Goal: Transaction & Acquisition: Download file/media

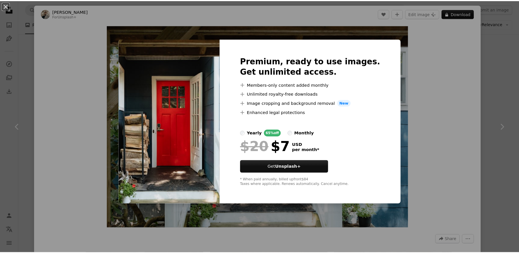
scroll to position [323, 0]
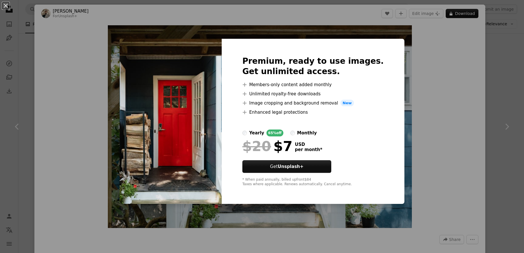
drag, startPoint x: 93, startPoint y: 15, endPoint x: 19, endPoint y: 8, distance: 74.2
click at [93, 15] on div "An X shape Premium, ready to use images. Get unlimited access. A plus sign Memb…" at bounding box center [262, 126] width 524 height 253
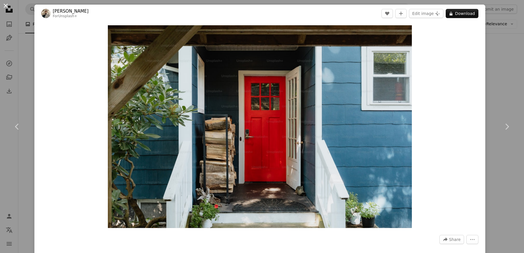
click at [8, 6] on button "An X shape" at bounding box center [5, 5] width 7 height 7
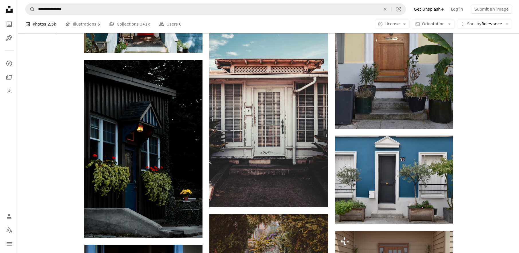
scroll to position [361, 0]
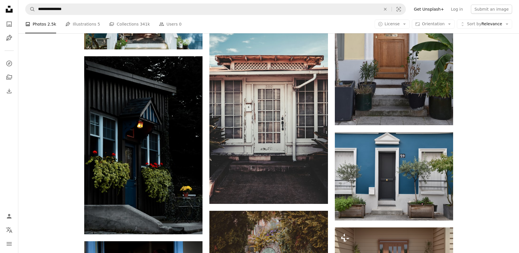
scroll to position [408, 0]
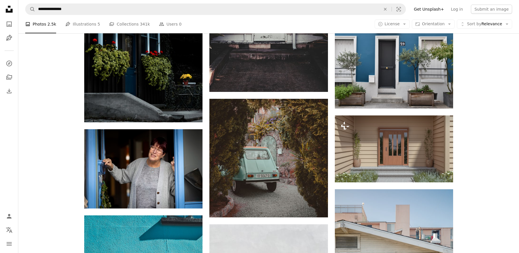
scroll to position [487, 0]
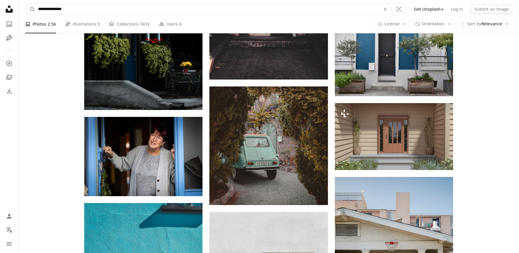
click at [84, 5] on input "**********" at bounding box center [207, 9] width 344 height 11
drag, startPoint x: 91, startPoint y: 8, endPoint x: 27, endPoint y: 2, distance: 64.2
click at [24, 3] on nav "**********" at bounding box center [268, 9] width 501 height 18
type input "**********"
click button "A magnifying glass" at bounding box center [31, 9] width 10 height 11
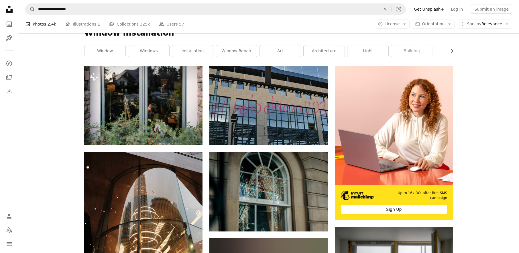
scroll to position [118, 0]
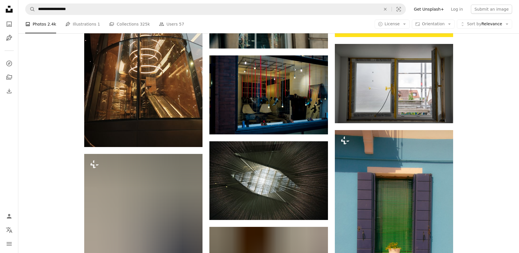
scroll to position [316, 0]
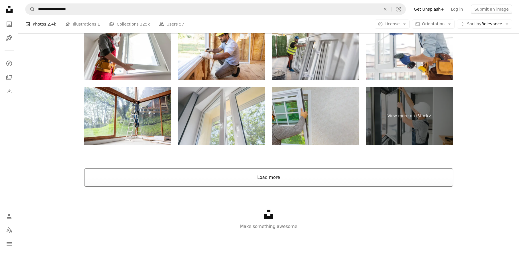
click at [276, 170] on button "Load more" at bounding box center [268, 177] width 369 height 18
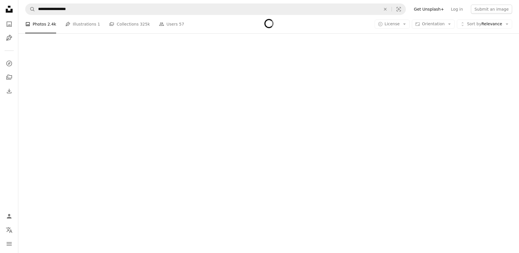
scroll to position [1020, 0]
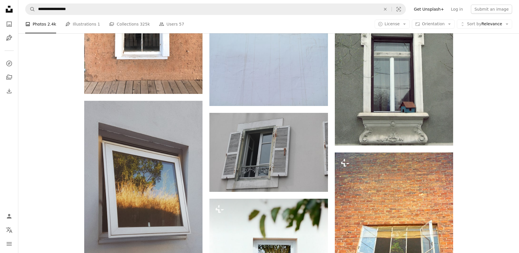
click at [474, 156] on div "Plus sign for Unsplash+ A heart A plus sign [PERSON_NAME] For Unsplash+ A lock …" at bounding box center [268, 145] width 501 height 2033
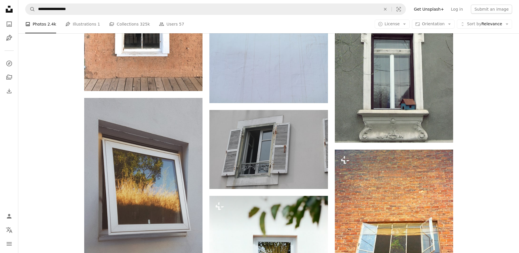
click at [467, 154] on div "Plus sign for Unsplash+ A heart A plus sign [PERSON_NAME] For Unsplash+ A lock …" at bounding box center [268, 142] width 501 height 2033
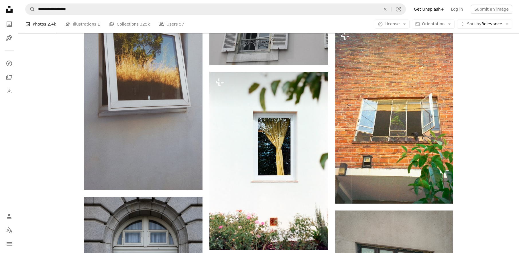
click at [467, 153] on div "Plus sign for Unsplash+ A heart A plus sign [PERSON_NAME] For Unsplash+ A lock …" at bounding box center [268, 18] width 501 height 2033
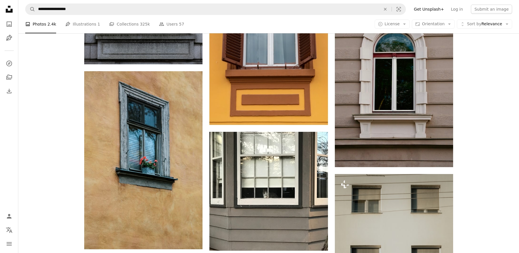
click at [467, 145] on div "Plus sign for Unsplash+ A heart A plus sign [PERSON_NAME] For Unsplash+ A lock …" at bounding box center [268, 242] width 501 height 3103
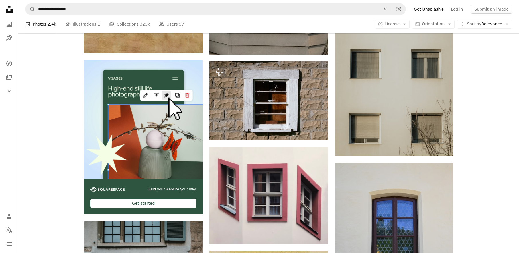
click at [475, 139] on div "Plus sign for Unsplash+ A heart A plus sign [PERSON_NAME] For Unsplash+ A lock …" at bounding box center [268, 46] width 501 height 3103
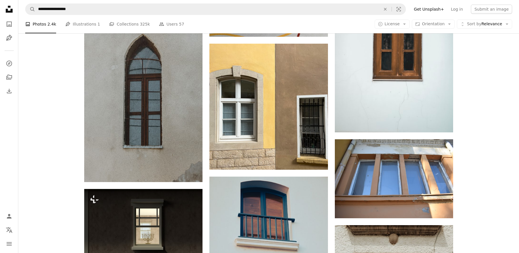
scroll to position [2250, 0]
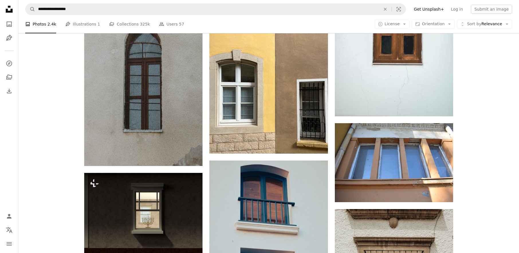
click at [163, 15] on nav "**********" at bounding box center [268, 9] width 501 height 18
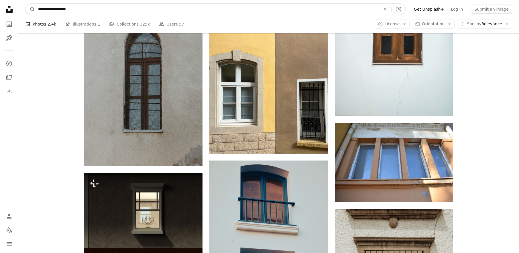
click at [165, 13] on input "**********" at bounding box center [207, 9] width 344 height 11
drag, startPoint x: 154, startPoint y: 13, endPoint x: 55, endPoint y: 10, distance: 99.2
click at [56, 10] on input "**********" at bounding box center [207, 9] width 344 height 11
type input "******"
click button "A magnifying glass" at bounding box center [31, 9] width 10 height 11
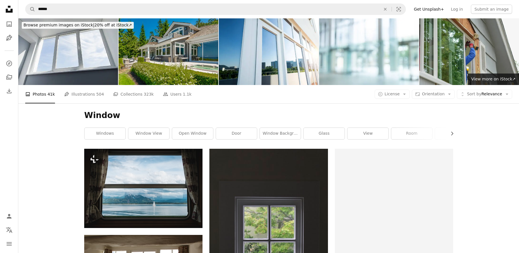
scroll to position [196, 0]
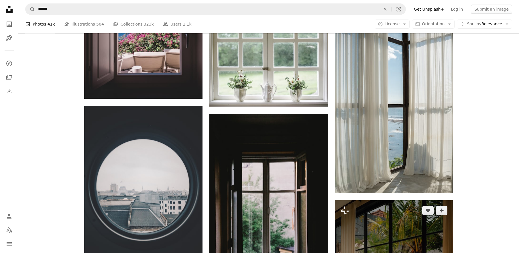
scroll to position [452, 0]
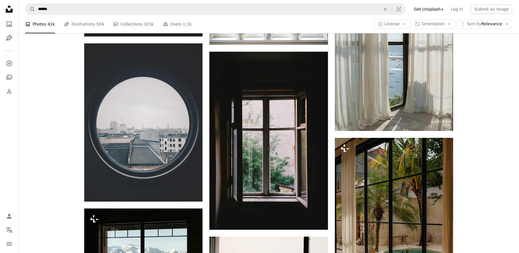
click at [480, 150] on div "Plus sign for Unsplash+ A heart A plus sign [PERSON_NAME] For Unsplash+ A lock …" at bounding box center [268, 191] width 501 height 989
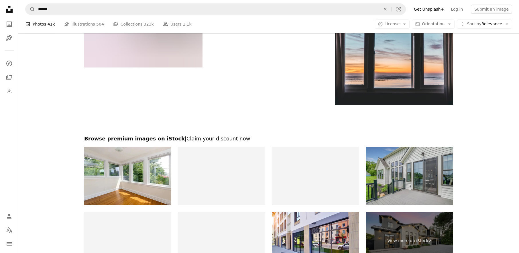
scroll to position [1062, 0]
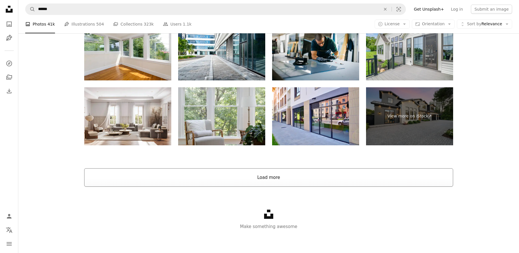
click at [324, 182] on button "Load more" at bounding box center [268, 177] width 369 height 18
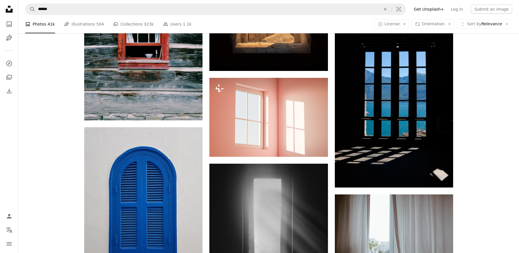
scroll to position [1157, 0]
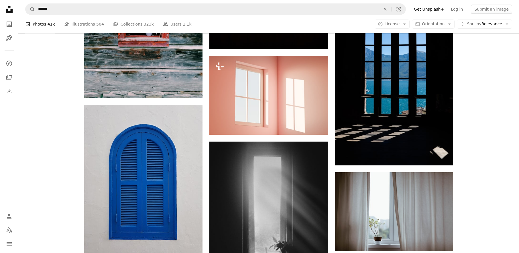
click at [476, 110] on div "Plus sign for Unsplash+ A heart A plus sign [PERSON_NAME] For Unsplash+ A lock …" at bounding box center [268, 29] width 501 height 2074
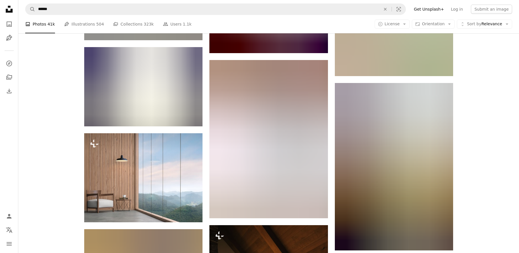
scroll to position [2353, 0]
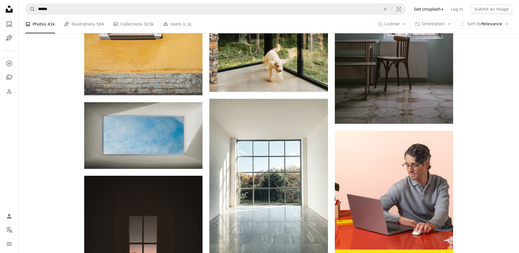
scroll to position [2684, 0]
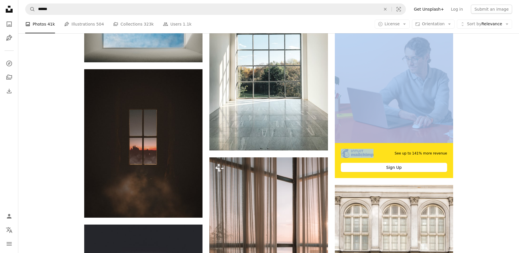
scroll to position [2785, 0]
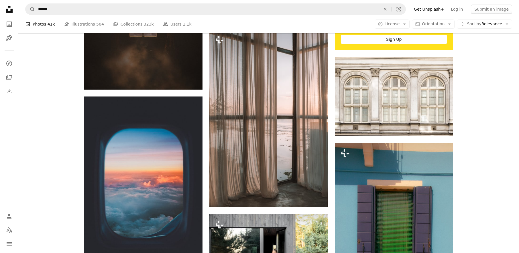
scroll to position [2906, 0]
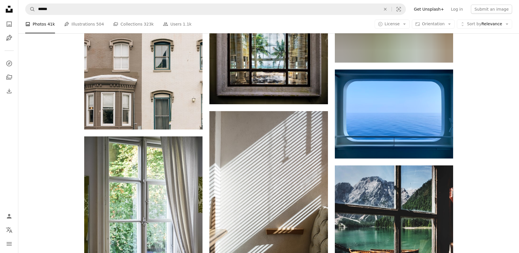
scroll to position [3256, 0]
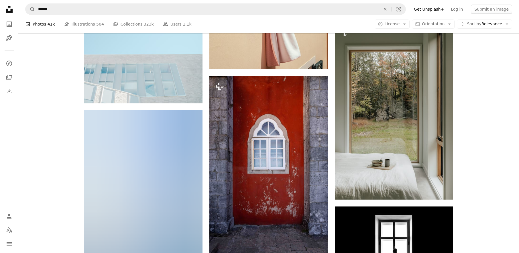
scroll to position [3986, 0]
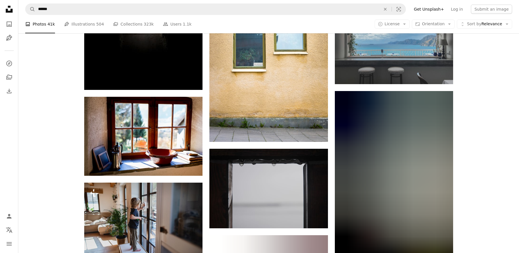
scroll to position [4258, 0]
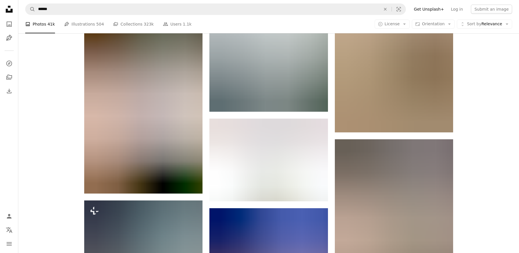
scroll to position [5116, 0]
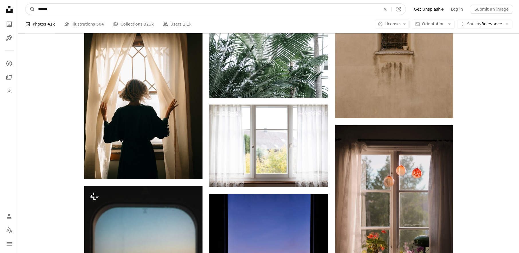
click at [108, 5] on input "******" at bounding box center [207, 9] width 344 height 11
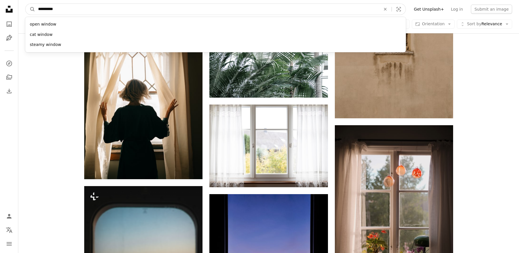
type input "**********"
click button "A magnifying glass" at bounding box center [31, 9] width 10 height 11
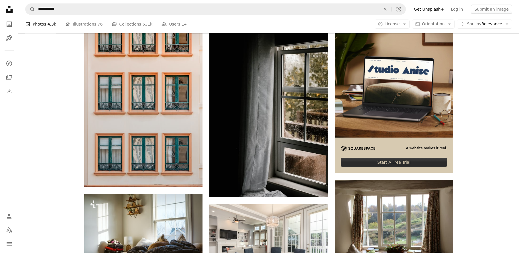
scroll to position [237, 0]
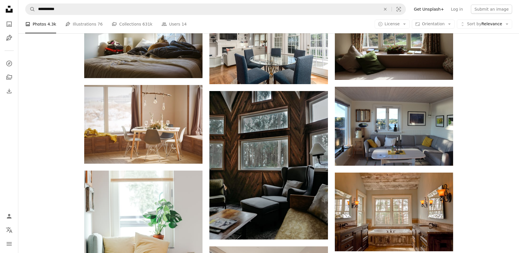
scroll to position [333, 0]
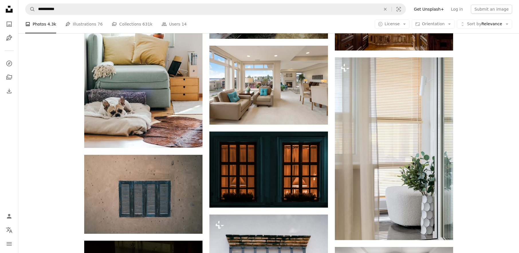
click at [470, 156] on div "Plus sign for Unsplash+ A heart A plus sign A. C. For Unsplash+ A lock Download…" at bounding box center [268, 157] width 501 height 1075
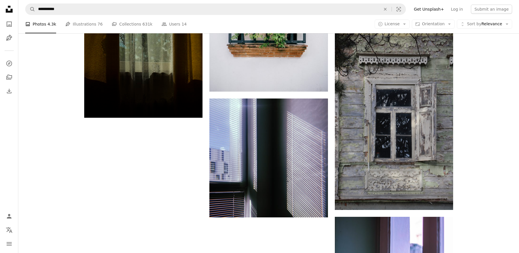
scroll to position [955, 0]
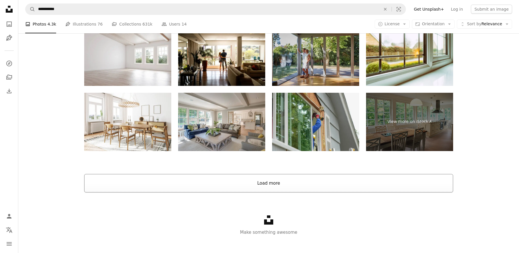
click at [332, 177] on button "Load more" at bounding box center [268, 183] width 369 height 18
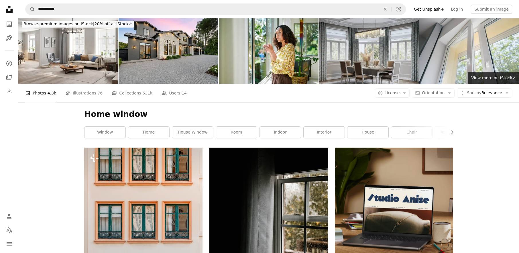
scroll to position [0, 0]
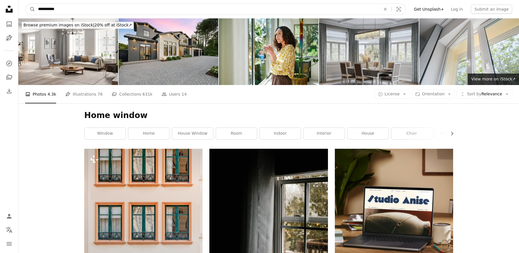
drag, startPoint x: 93, startPoint y: 12, endPoint x: 6, endPoint y: 4, distance: 86.6
type input "**********"
click at [26, 4] on button "A magnifying glass" at bounding box center [31, 9] width 10 height 11
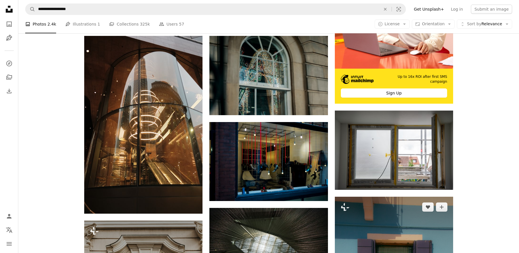
scroll to position [368, 0]
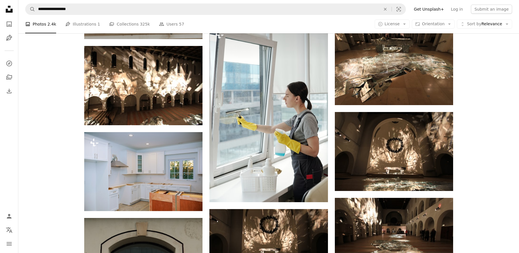
scroll to position [588, 0]
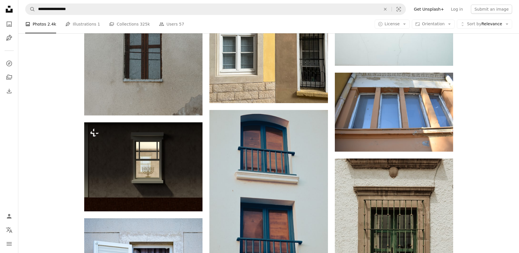
scroll to position [2335, 0]
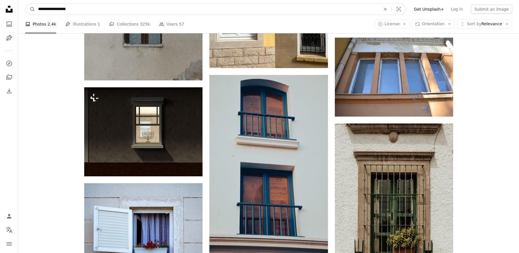
click at [83, 8] on input "**********" at bounding box center [207, 9] width 344 height 11
type input "**********"
click button "A magnifying glass" at bounding box center [31, 9] width 10 height 11
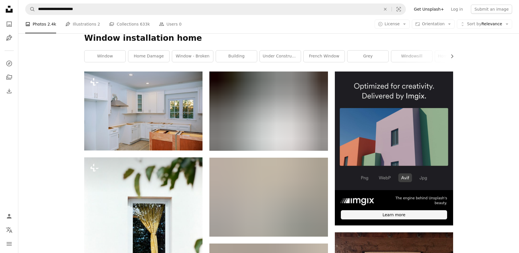
scroll to position [108, 0]
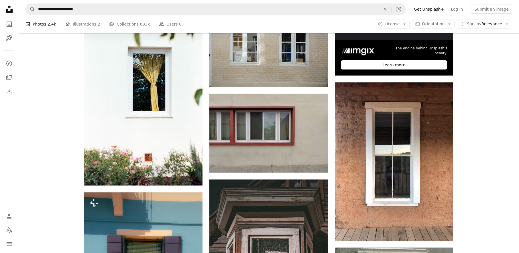
drag, startPoint x: 484, startPoint y: 163, endPoint x: 478, endPoint y: 161, distance: 6.0
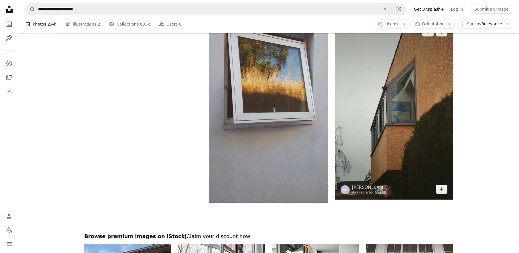
drag, startPoint x: 477, startPoint y: 153, endPoint x: 451, endPoint y: 156, distance: 25.7
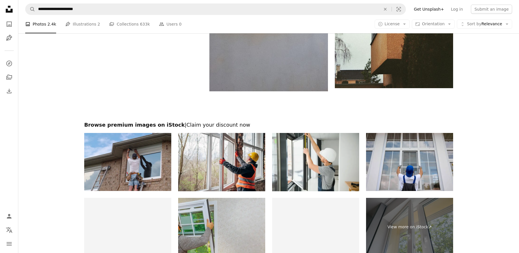
scroll to position [1196, 0]
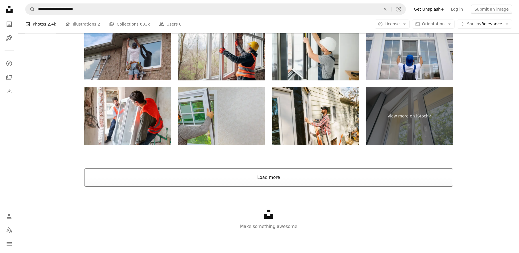
click at [295, 176] on button "Load more" at bounding box center [268, 177] width 369 height 18
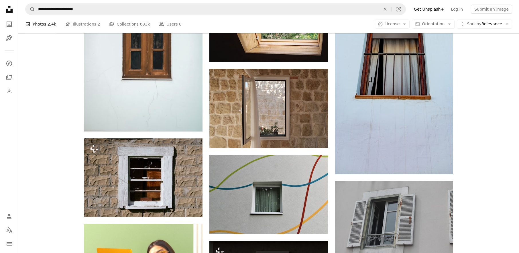
scroll to position [1268, 0]
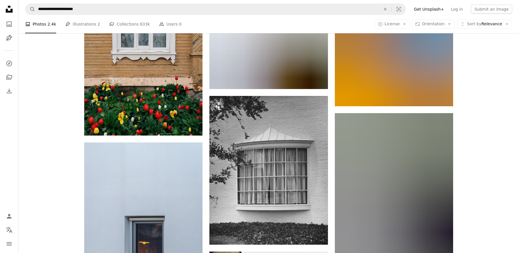
scroll to position [1659, 0]
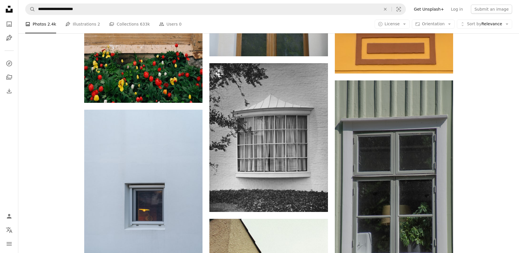
click at [465, 112] on div "Plus sign for Unsplash+ A heart A plus sign Getty Images For Unsplash+ A lock D…" at bounding box center [268, 58] width 501 height 3139
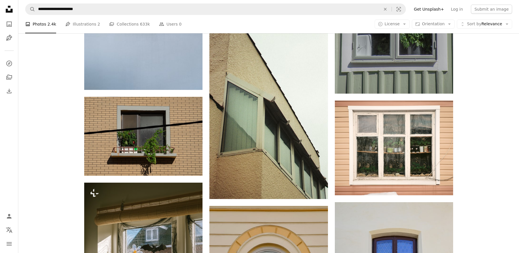
scroll to position [1857, 0]
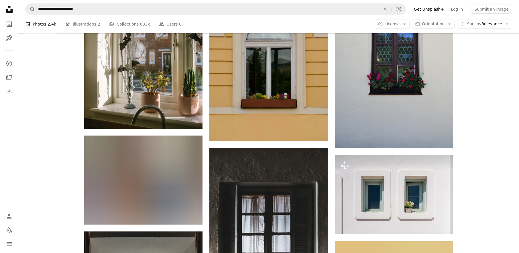
scroll to position [2161, 0]
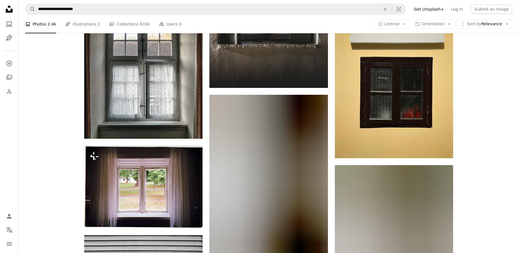
scroll to position [2441, 0]
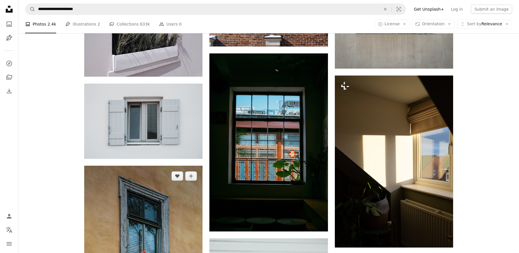
scroll to position [4987, 0]
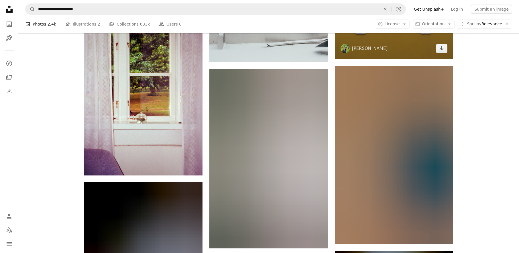
scroll to position [5303, 0]
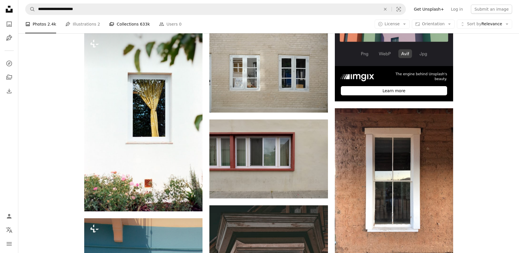
scroll to position [85, 0]
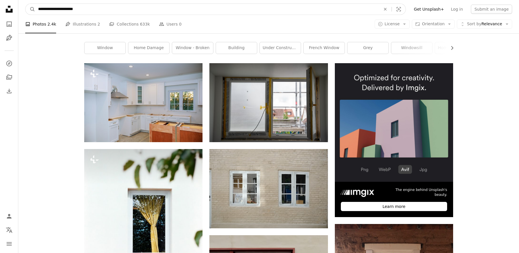
drag, startPoint x: 46, startPoint y: 9, endPoint x: 7, endPoint y: 7, distance: 38.7
type input "**********"
click at [26, 4] on button "A magnifying glass" at bounding box center [31, 9] width 10 height 11
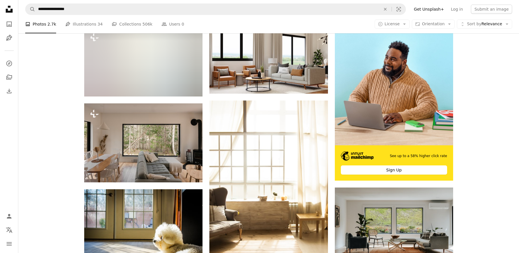
scroll to position [237, 0]
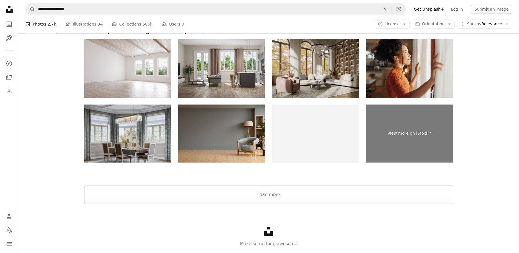
scroll to position [1043, 0]
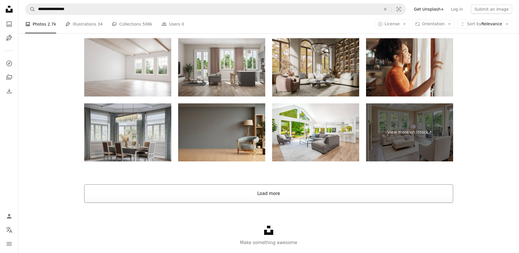
click at [265, 190] on button "Load more" at bounding box center [268, 193] width 369 height 18
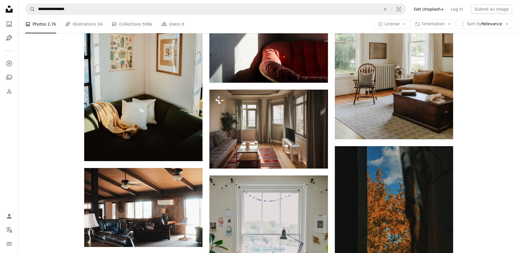
click at [473, 121] on div "Plus sign for Unsplash+ A heart A plus sign Getty Images For Unsplash+ A lock D…" at bounding box center [268, 18] width 501 height 1827
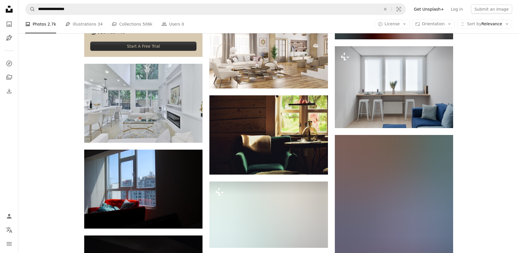
scroll to position [1398, 0]
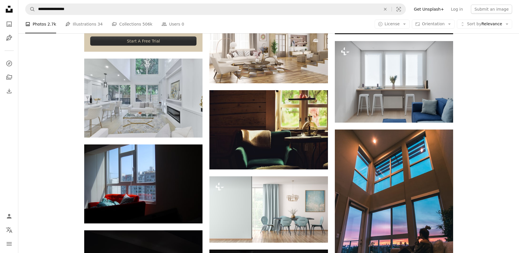
click at [470, 124] on div "Plus sign for Unsplash+ A heart A plus sign Getty Images For Unsplash+ A lock D…" at bounding box center [268, 175] width 501 height 2851
click at [463, 99] on div "Plus sign for Unsplash+ A heart A plus sign Getty Images For Unsplash+ A lock D…" at bounding box center [268, 175] width 501 height 2851
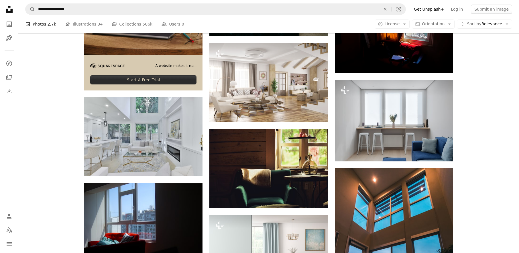
scroll to position [1361, 0]
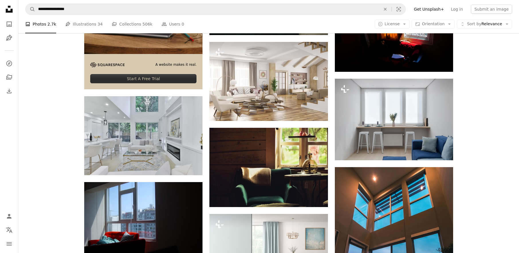
click at [459, 155] on div "Plus sign for Unsplash+ A heart A plus sign Getty Images For Unsplash+ A lock D…" at bounding box center [268, 213] width 383 height 2851
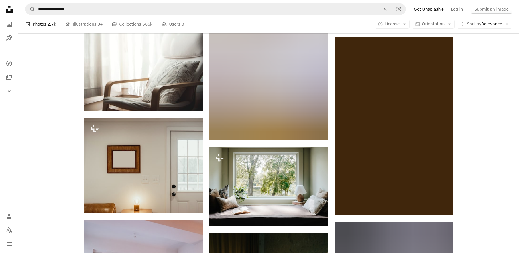
scroll to position [1774, 0]
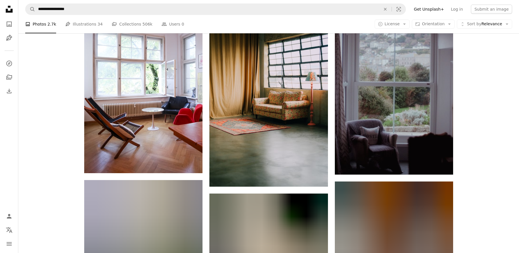
scroll to position [2000, 0]
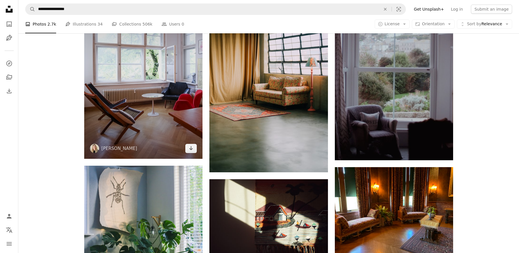
click at [140, 81] on img at bounding box center [143, 70] width 118 height 178
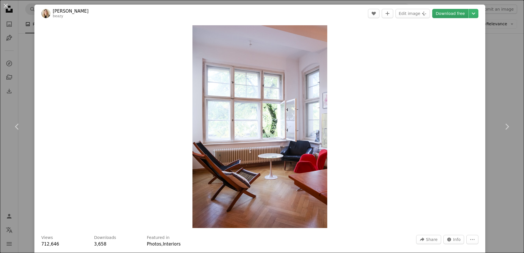
click at [446, 15] on link "Download free" at bounding box center [450, 13] width 36 height 9
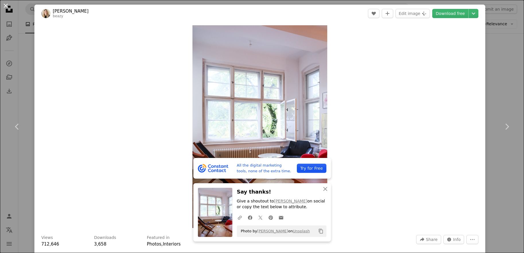
click at [6, 7] on button "An X shape" at bounding box center [5, 5] width 7 height 7
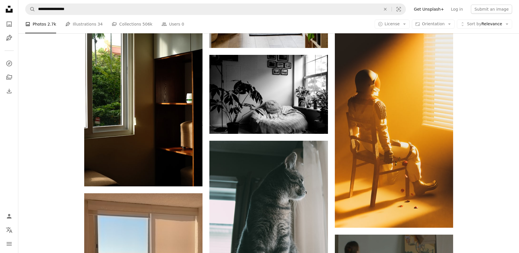
scroll to position [2482, 0]
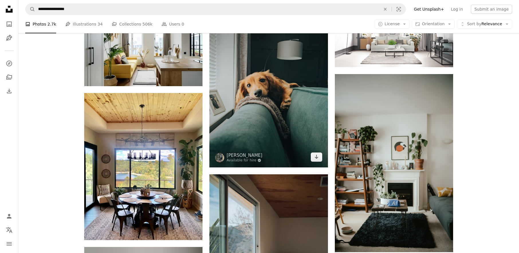
scroll to position [3934, 0]
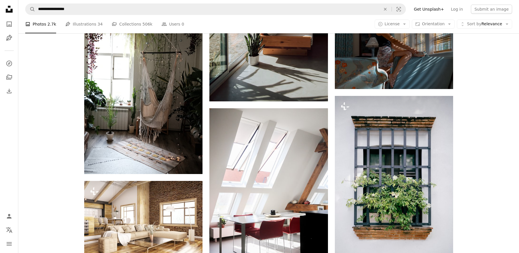
scroll to position [4331, 0]
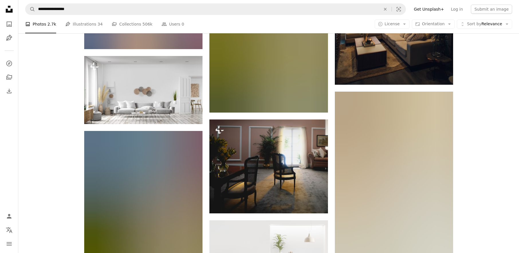
scroll to position [5023, 0]
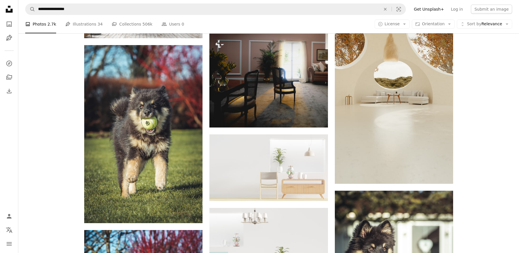
drag, startPoint x: 478, startPoint y: 112, endPoint x: 478, endPoint y: 109, distance: 3.5
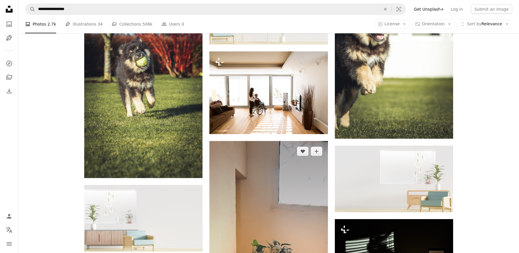
scroll to position [5348, 0]
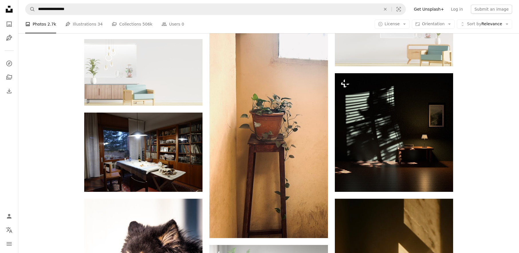
scroll to position [5507, 0]
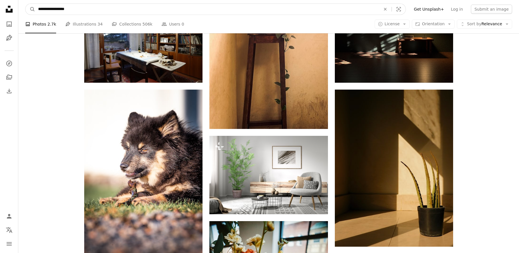
click at [91, 11] on input "**********" at bounding box center [207, 9] width 344 height 11
drag, startPoint x: 97, startPoint y: 10, endPoint x: -2, endPoint y: 7, distance: 99.8
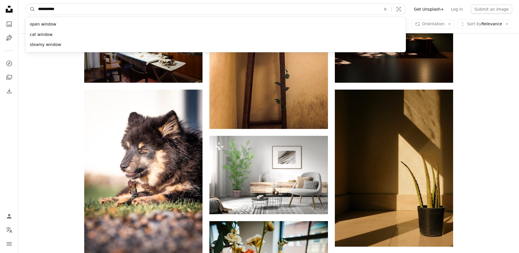
type input "**********"
click button "A magnifying glass" at bounding box center [31, 9] width 10 height 11
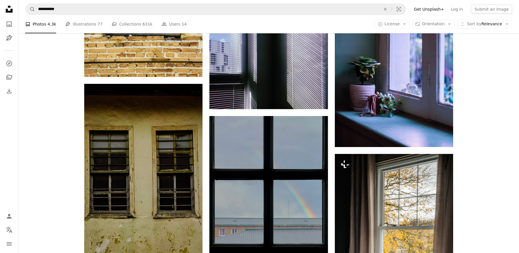
scroll to position [452, 0]
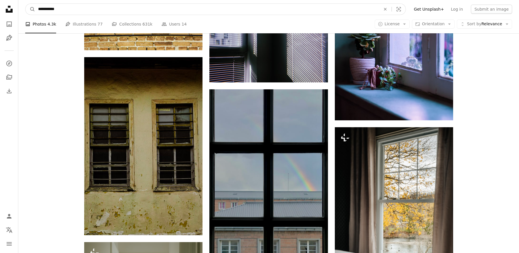
click at [72, 8] on input "**********" at bounding box center [207, 9] width 344 height 11
type input "**********"
click button "A magnifying glass" at bounding box center [31, 9] width 10 height 11
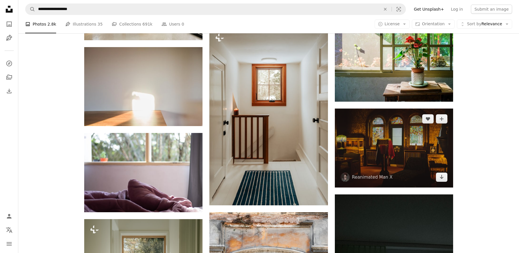
scroll to position [312, 0]
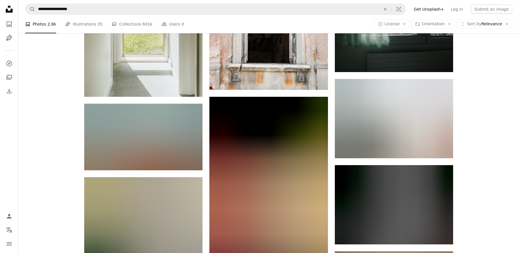
scroll to position [621, 0]
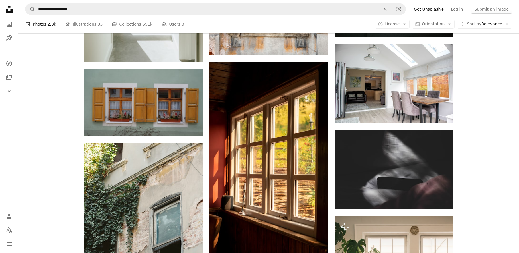
click at [492, 126] on div "Plus sign for Unsplash+ A heart A plus sign [PERSON_NAME] For Unsplash+ A lock …" at bounding box center [268, 80] width 501 height 1105
click at [498, 125] on div "Plus sign for Unsplash+ A heart A plus sign [PERSON_NAME] For Unsplash+ A lock …" at bounding box center [268, 80] width 501 height 1105
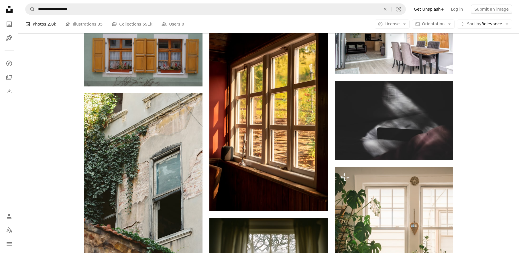
click at [493, 124] on div "Plus sign for Unsplash+ A heart A plus sign [PERSON_NAME] For Unsplash+ A lock …" at bounding box center [268, 31] width 501 height 1105
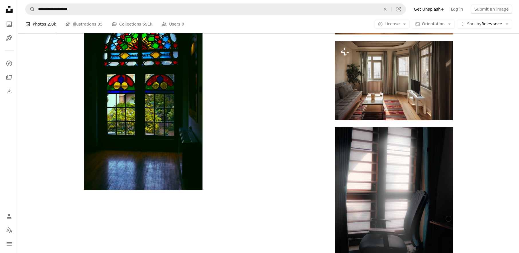
scroll to position [975, 0]
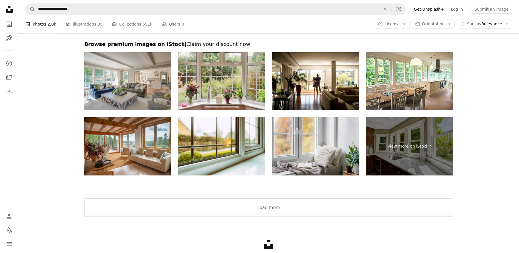
scroll to position [1273, 0]
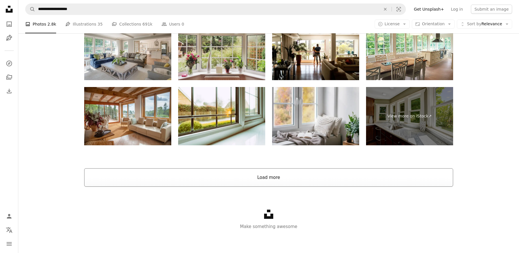
click at [279, 179] on button "Load more" at bounding box center [268, 177] width 369 height 18
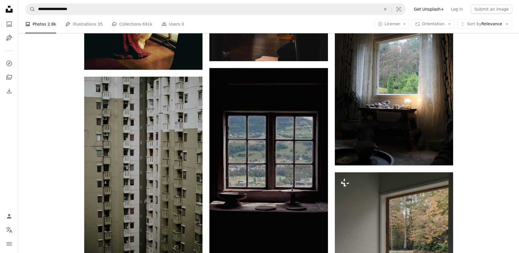
click at [74, 3] on nav "**********" at bounding box center [268, 9] width 501 height 18
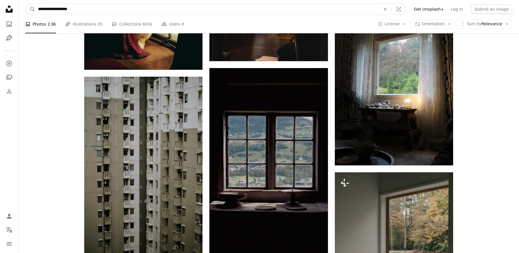
click at [81, 5] on input "**********" at bounding box center [207, 9] width 344 height 11
drag, startPoint x: 39, startPoint y: 4, endPoint x: 20, endPoint y: 2, distance: 18.7
click at [21, 2] on nav "**********" at bounding box center [268, 9] width 501 height 18
type input "***"
click button "A magnifying glass" at bounding box center [31, 9] width 10 height 11
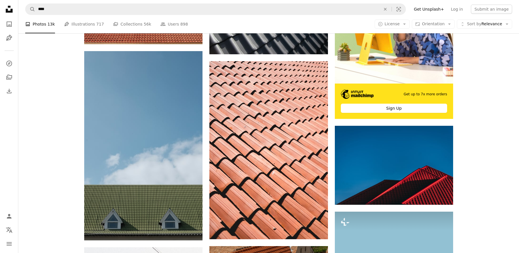
scroll to position [381, 0]
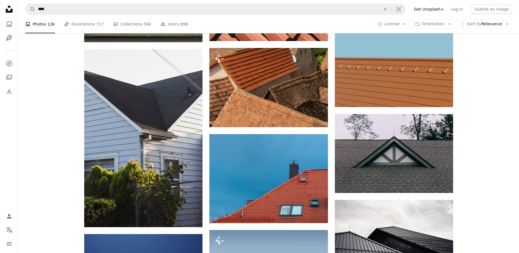
click at [476, 129] on div "Plus sign for Unsplash+ A heart A plus sign [PERSON_NAME] For Unsplash+ A lock …" at bounding box center [268, 236] width 501 height 937
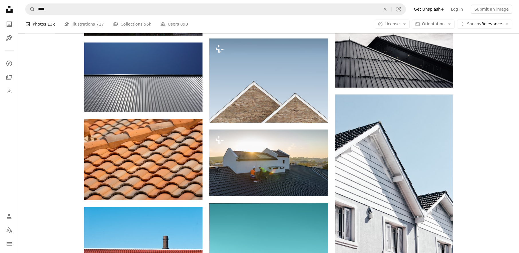
scroll to position [578, 0]
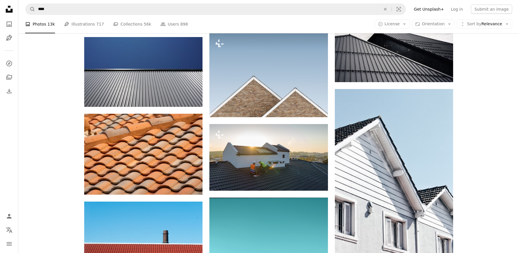
click at [474, 134] on div "Plus sign for Unsplash+ A heart A plus sign [PERSON_NAME] For Unsplash+ A lock …" at bounding box center [268, 39] width 501 height 937
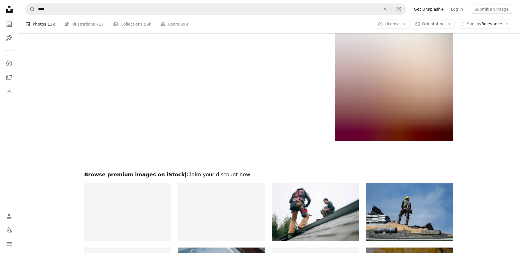
scroll to position [1069, 0]
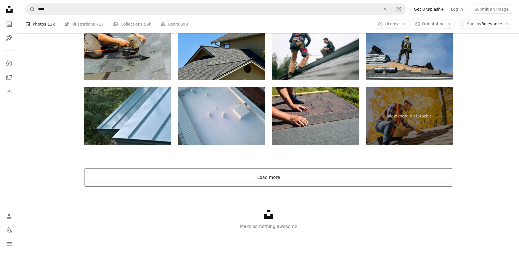
click at [294, 180] on button "Load more" at bounding box center [268, 177] width 369 height 18
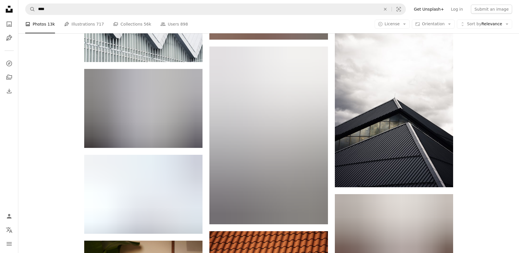
scroll to position [1105, 0]
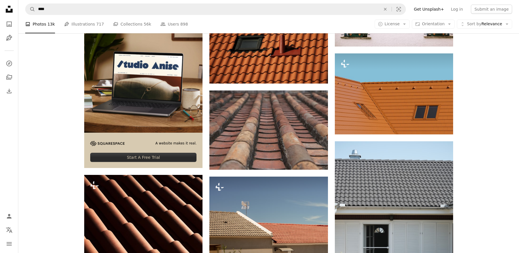
click at [467, 133] on div "Plus sign for Unsplash+ A heart A plus sign [PERSON_NAME] For Unsplash+ A lock …" at bounding box center [268, 245] width 501 height 2810
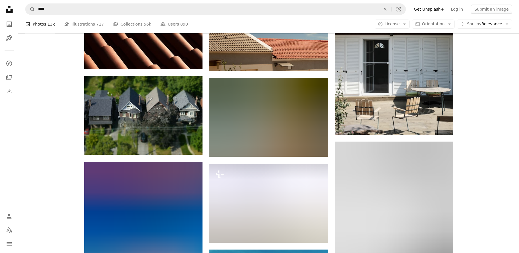
scroll to position [1694, 0]
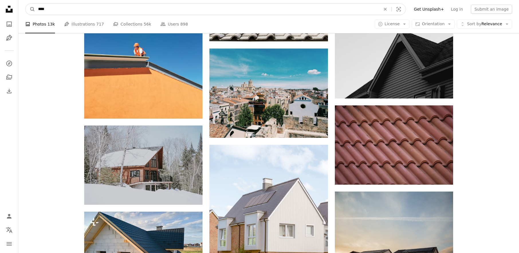
click at [55, 8] on input "****" at bounding box center [207, 9] width 344 height 11
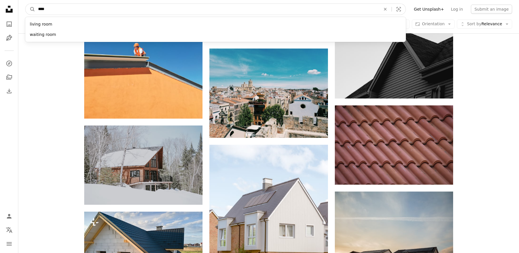
drag, startPoint x: 60, startPoint y: 9, endPoint x: 22, endPoint y: 7, distance: 37.3
click at [22, 7] on nav "A magnifying glass **** living room waiting room An X shape Visual search Filte…" at bounding box center [268, 9] width 501 height 18
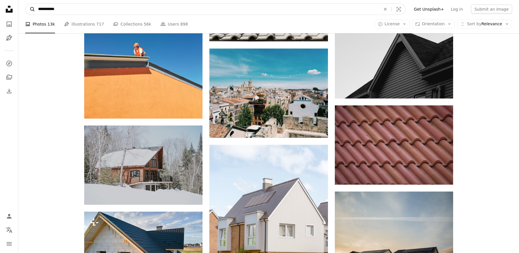
type input "*********"
click button "A magnifying glass" at bounding box center [31, 9] width 10 height 11
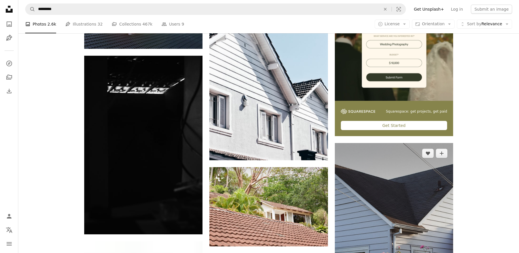
scroll to position [180, 0]
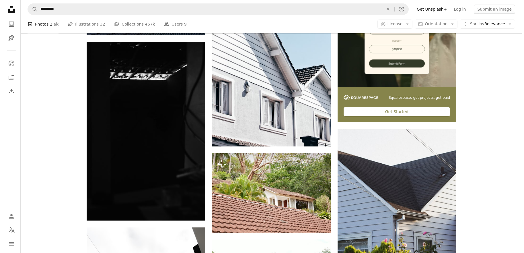
scroll to position [301, 0]
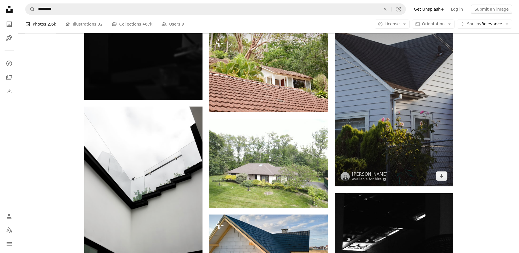
click at [405, 125] on img at bounding box center [394, 97] width 118 height 178
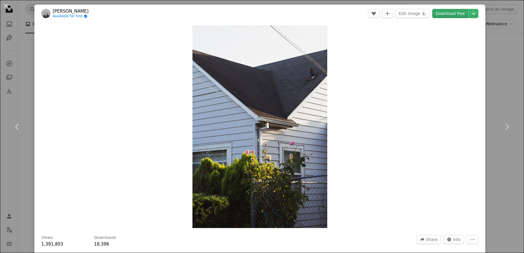
click at [445, 14] on link "Download free" at bounding box center [450, 13] width 36 height 9
